Goal: Book appointment/travel/reservation

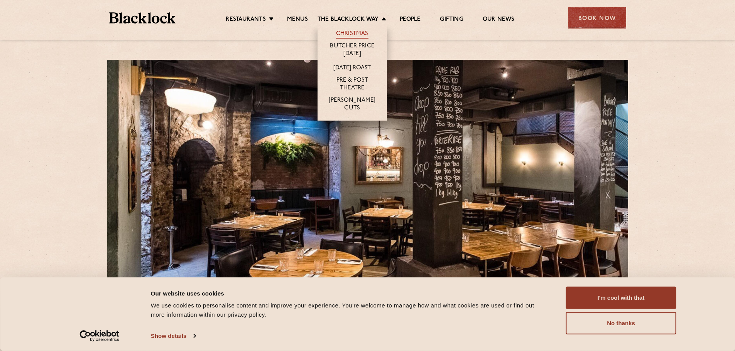
click at [346, 32] on link "Christmas" at bounding box center [352, 34] width 32 height 8
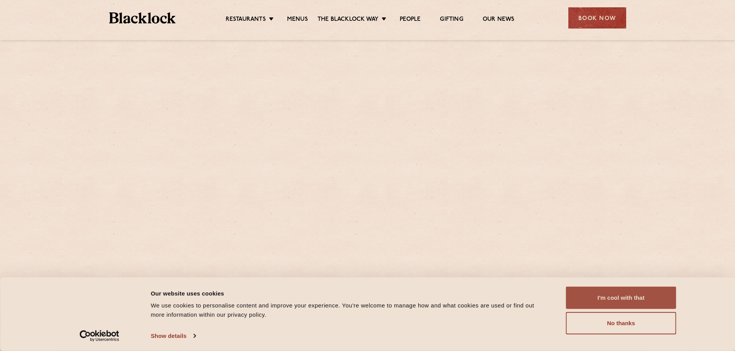
click at [621, 296] on button "I'm cool with that" at bounding box center [621, 298] width 110 height 22
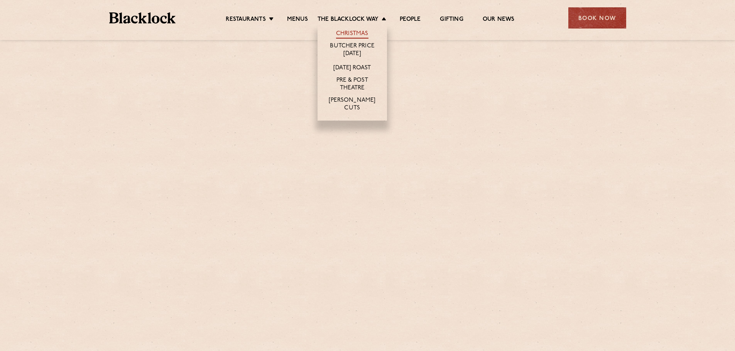
click at [349, 32] on link "Christmas" at bounding box center [352, 34] width 32 height 8
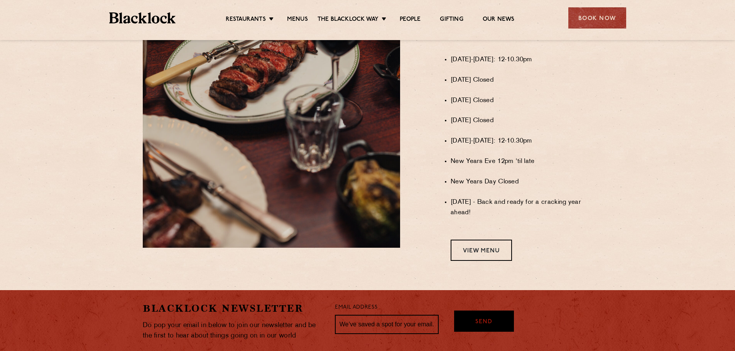
scroll to position [578, 0]
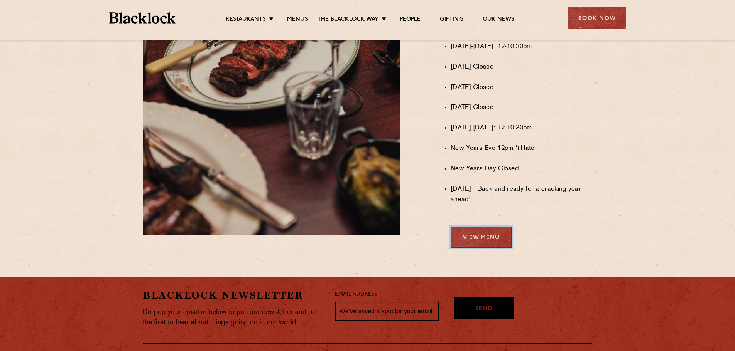
click at [483, 241] on link "View Menu" at bounding box center [480, 237] width 61 height 21
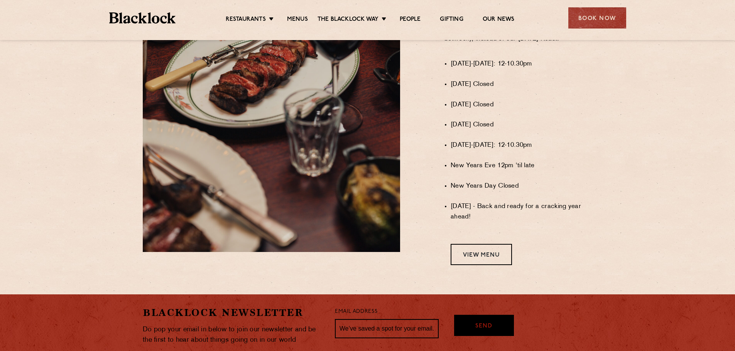
scroll to position [442, 0]
